Goal: Task Accomplishment & Management: Manage account settings

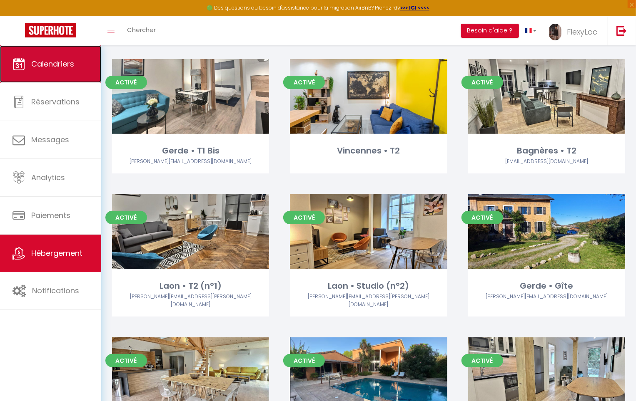
click at [99, 75] on link "Calendriers" at bounding box center [50, 63] width 101 height 37
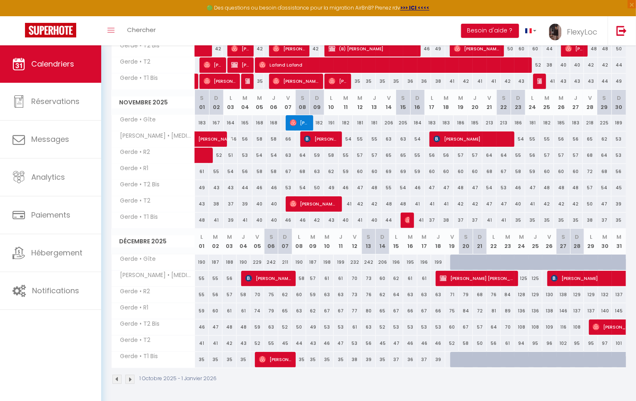
scroll to position [214, 0]
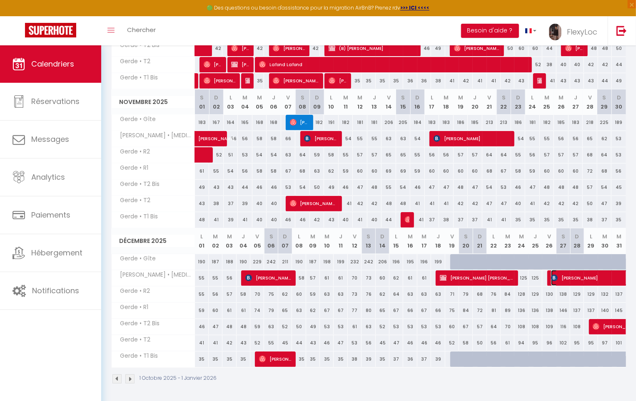
click at [567, 280] on span "[PERSON_NAME]" at bounding box center [608, 278] width 115 height 16
select select "OK"
select select "0"
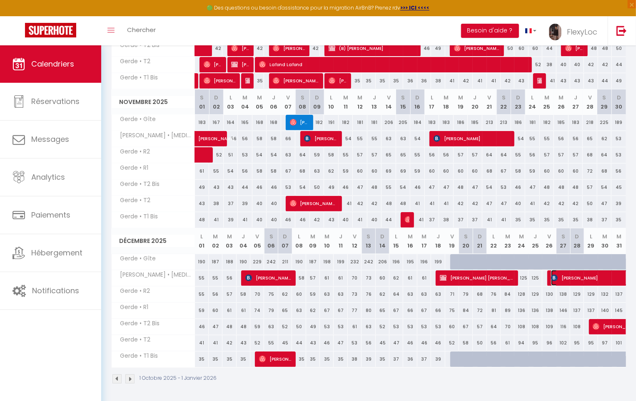
select select "1"
select select
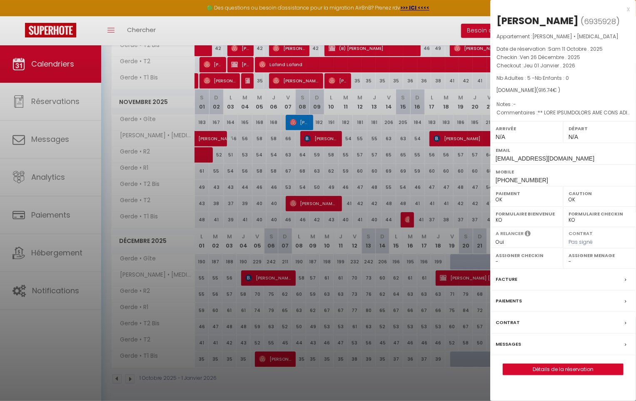
click at [507, 345] on label "Messages" at bounding box center [507, 344] width 25 height 9
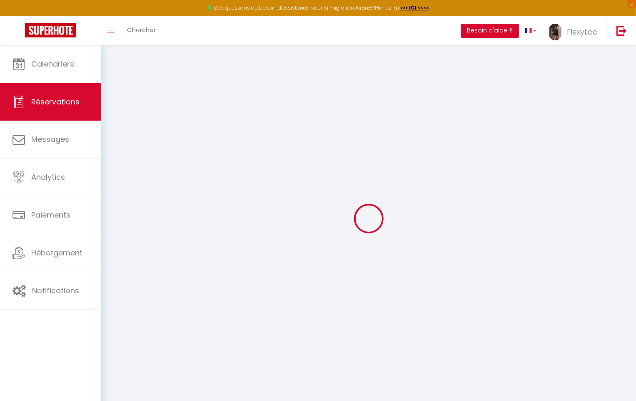
select select
checkbox input "false"
select select
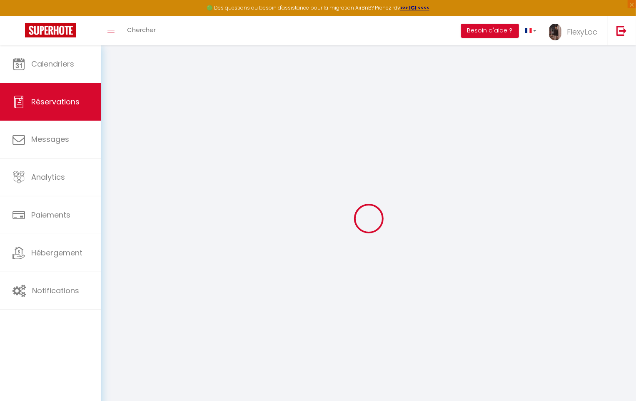
checkbox input "false"
type textarea "** LORE IPSUMDOLORS AME CONS ADI-ELIT ** SEDDOEI TEMP : Incidid utlabo et DOL 3…"
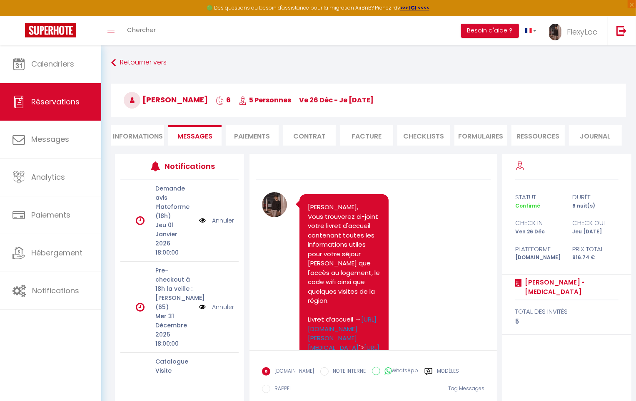
scroll to position [606, 0]
